Goal: Task Accomplishment & Management: Manage account settings

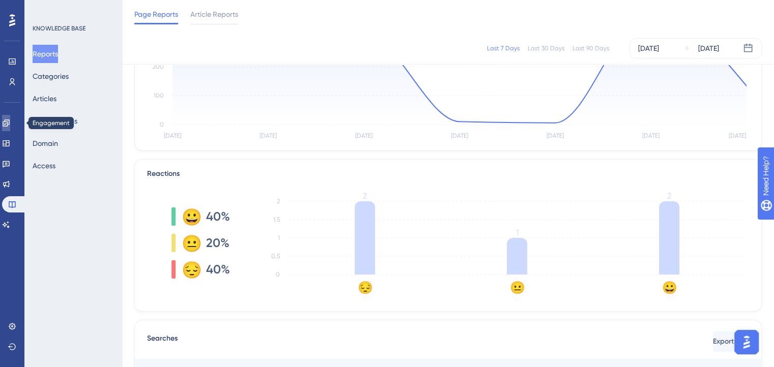
click at [10, 121] on icon at bounding box center [6, 123] width 8 height 8
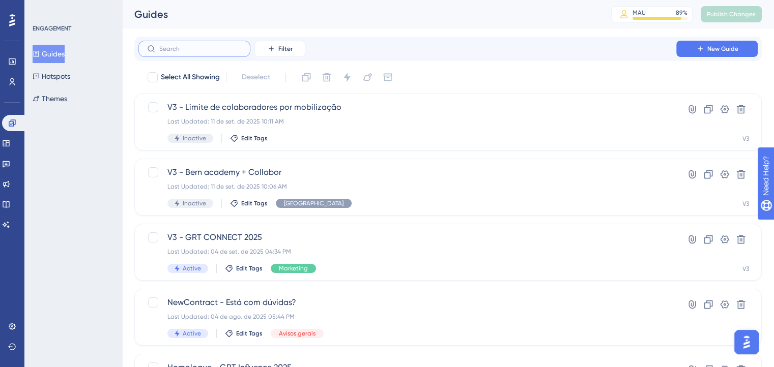
click at [214, 51] on input "text" at bounding box center [200, 48] width 82 height 7
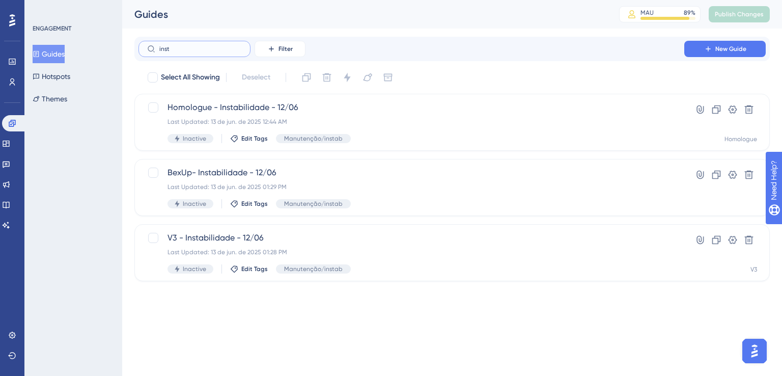
type input "insta"
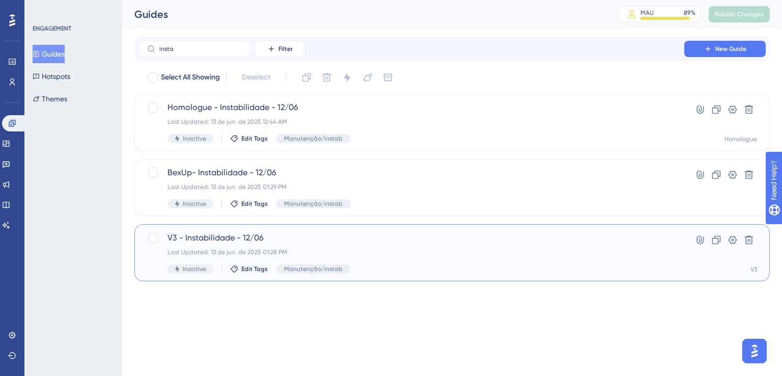
click at [218, 232] on span "V3 - Instabilidade - 12/06" at bounding box center [410, 238] width 487 height 12
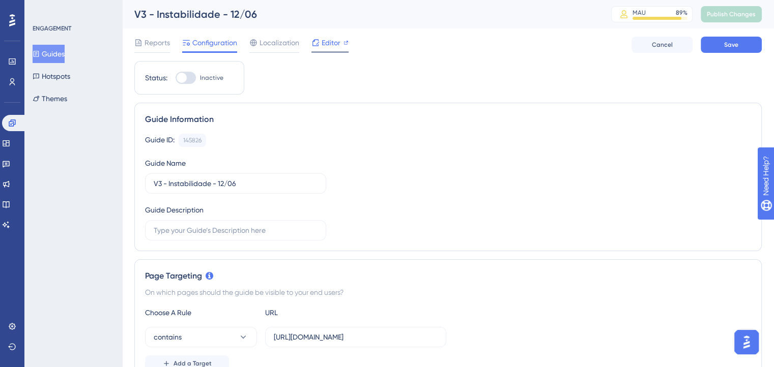
click at [318, 45] on icon at bounding box center [315, 43] width 8 height 8
click at [657, 47] on span "Cancel" at bounding box center [662, 45] width 21 height 8
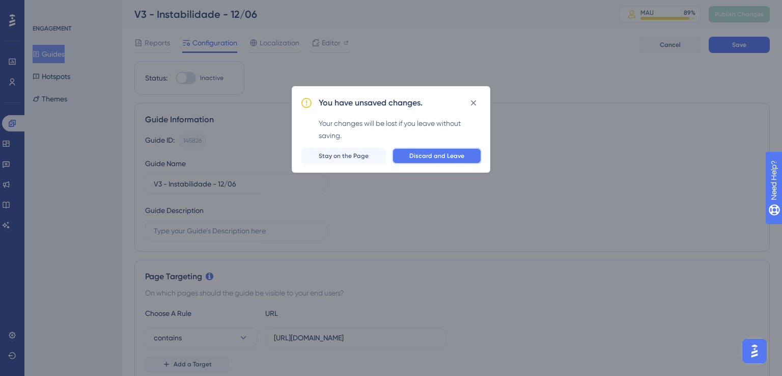
click at [444, 157] on span "Discard and Leave" at bounding box center [436, 156] width 55 height 8
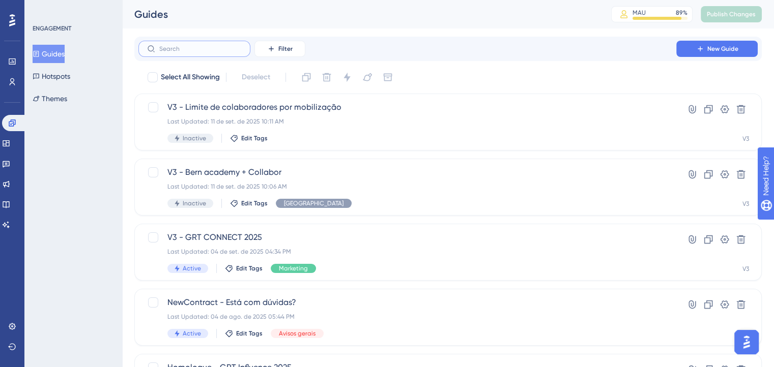
click at [222, 49] on input "text" at bounding box center [200, 48] width 82 height 7
type input "i"
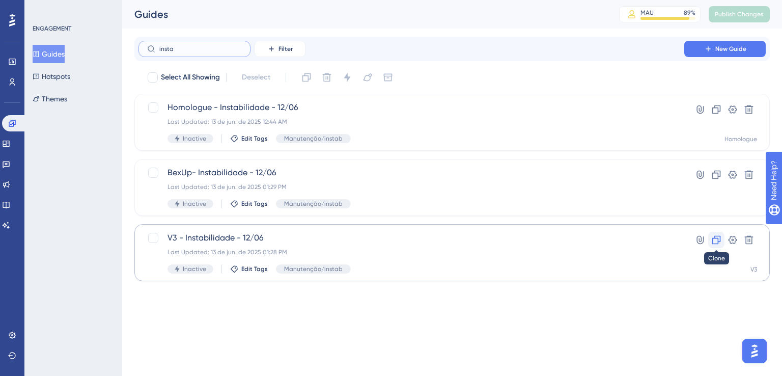
type input "insta"
click at [716, 237] on icon at bounding box center [716, 240] width 10 height 10
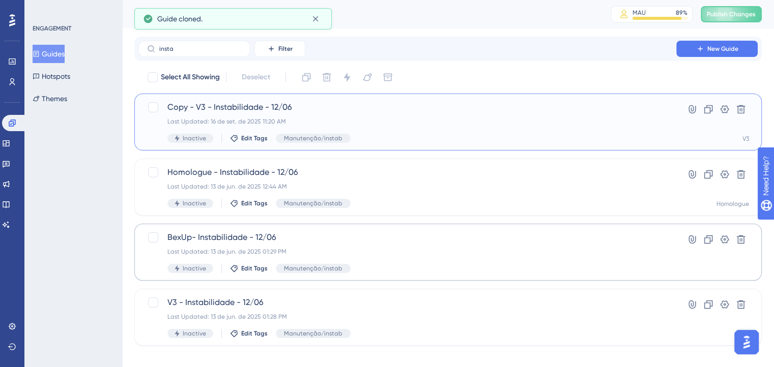
click at [395, 125] on div "Last Updated: 16 de set. de 2025 11:20 AM" at bounding box center [407, 122] width 480 height 8
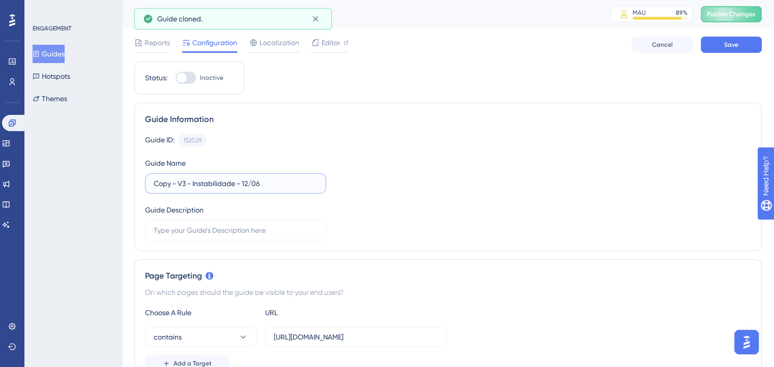
click at [177, 184] on input "Copy - V3 - Instabilidade - 12/06" at bounding box center [236, 183] width 164 height 11
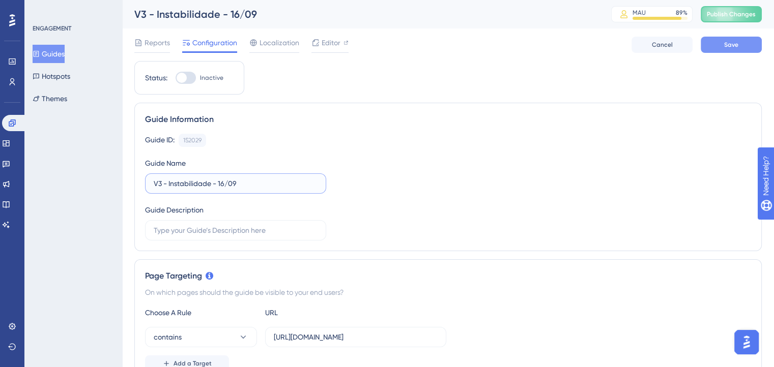
type input "V3 - Instabilidade - 16/09"
click at [719, 43] on button "Save" at bounding box center [731, 45] width 61 height 16
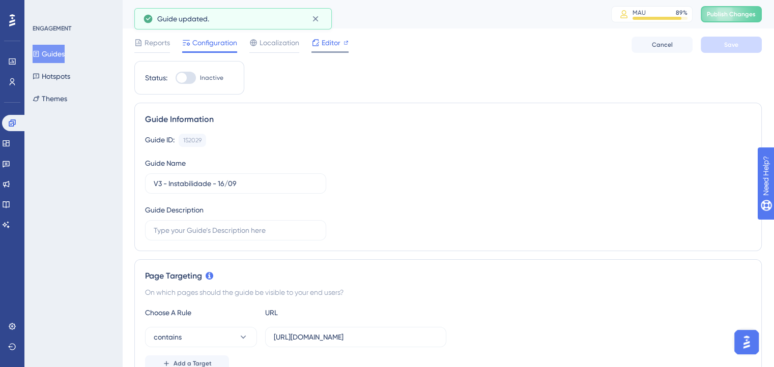
click at [330, 45] on span "Editor" at bounding box center [331, 43] width 19 height 12
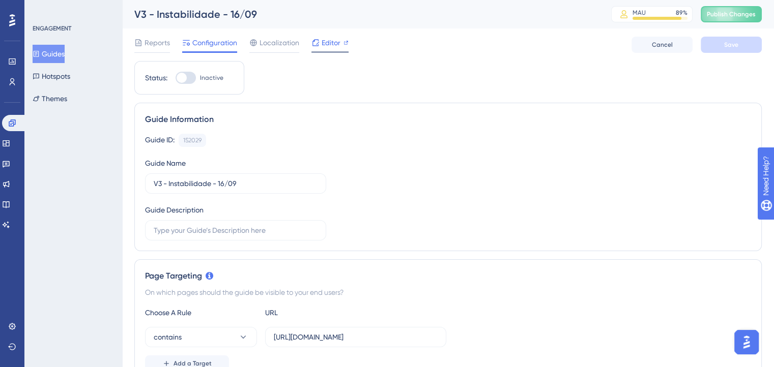
click at [336, 47] on span "Editor" at bounding box center [331, 43] width 19 height 12
click at [185, 82] on div at bounding box center [186, 78] width 20 height 12
click at [176, 78] on input "Inactive" at bounding box center [175, 78] width 1 height 1
checkbox input "true"
click at [714, 47] on button "Save" at bounding box center [731, 45] width 61 height 16
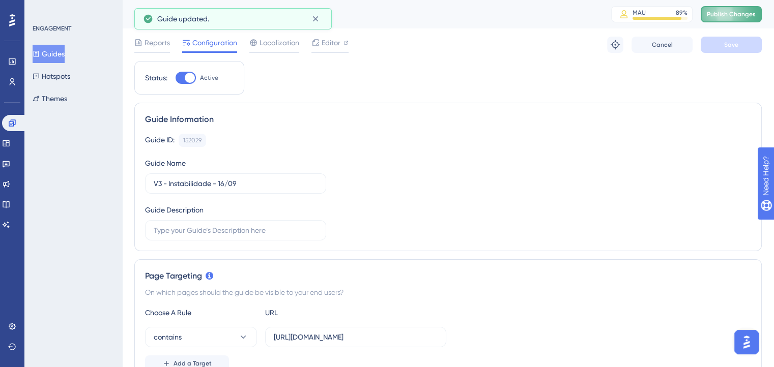
click at [729, 15] on span "Publish Changes" at bounding box center [731, 14] width 49 height 8
